Goal: Check status

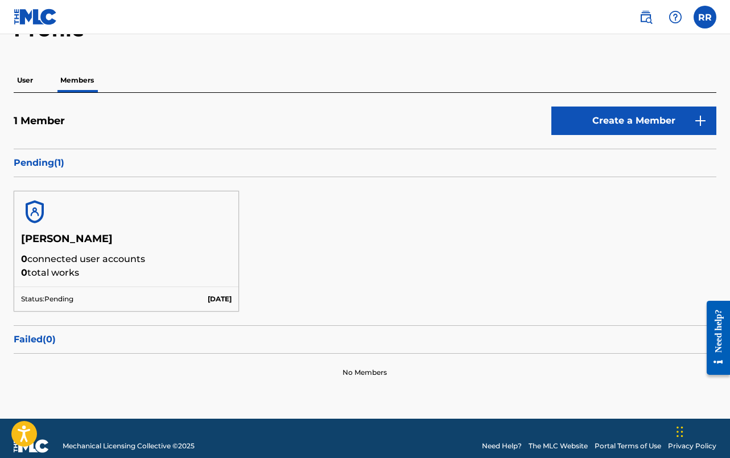
click at [82, 217] on div at bounding box center [126, 211] width 224 height 41
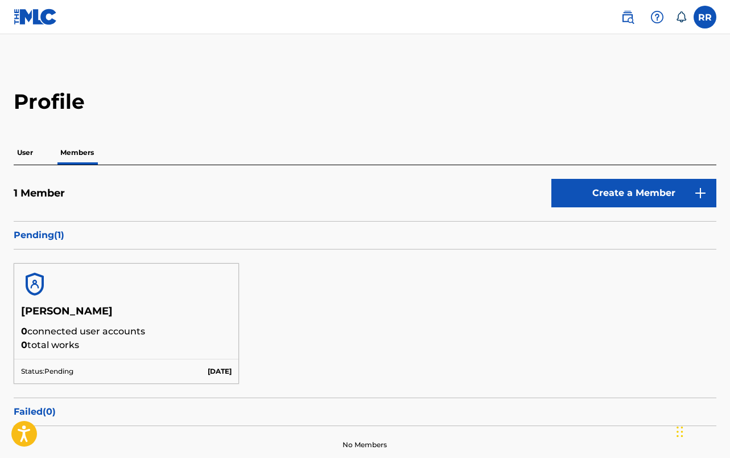
click at [118, 280] on div at bounding box center [126, 284] width 224 height 41
click at [147, 369] on div "Status: Pending Aug 18 2025" at bounding box center [126, 371] width 224 height 24
click at [23, 150] on p "User" at bounding box center [25, 153] width 23 height 24
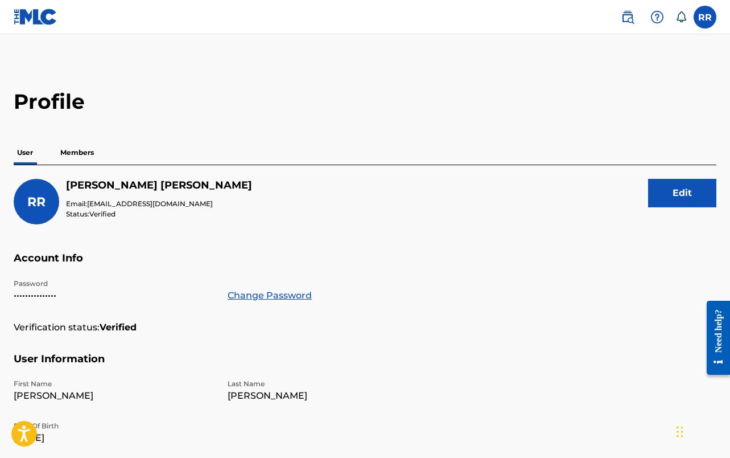
click at [66, 150] on p "Members" at bounding box center [77, 153] width 40 height 24
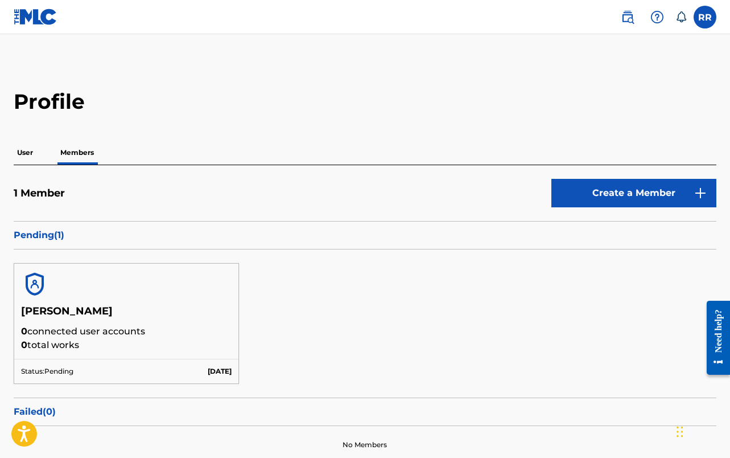
click at [100, 288] on div at bounding box center [126, 284] width 224 height 41
click at [50, 240] on p "Pending ( 1 )" at bounding box center [365, 235] width 703 height 14
